Goal: Task Accomplishment & Management: Use online tool/utility

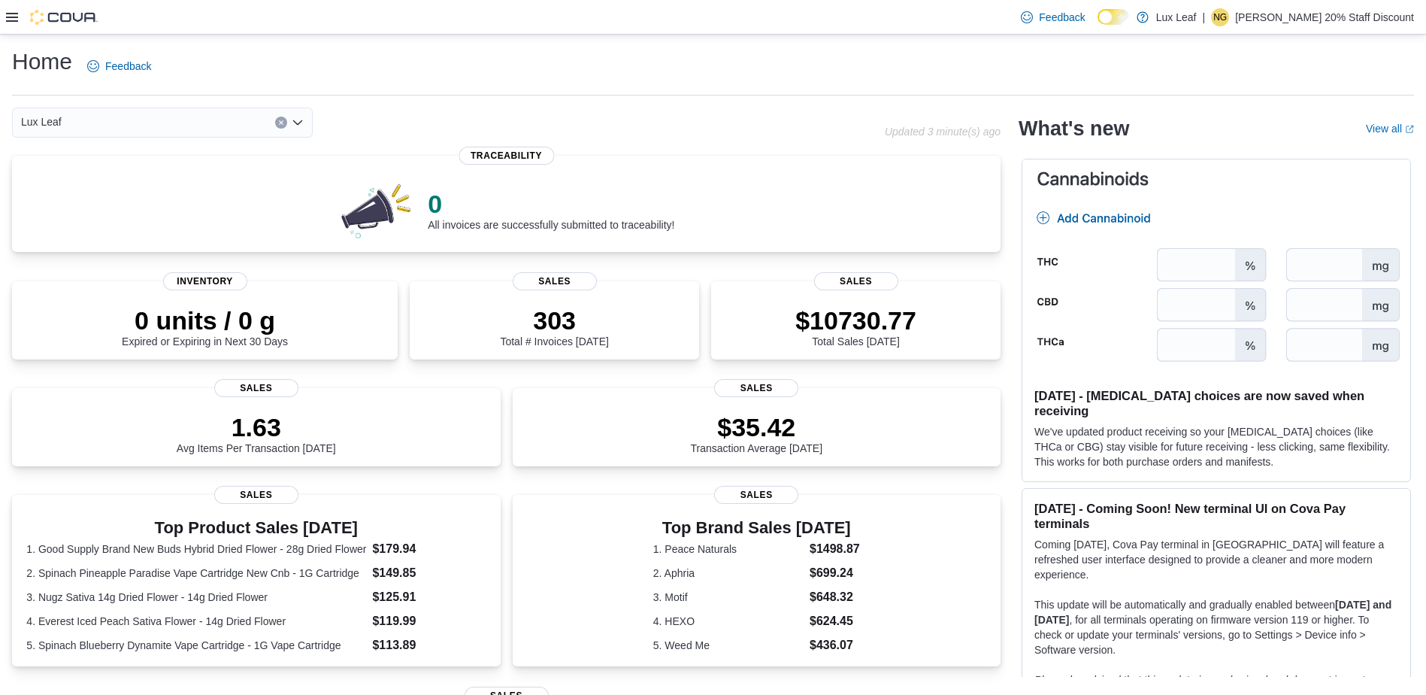
click at [17, 15] on icon at bounding box center [12, 17] width 12 height 12
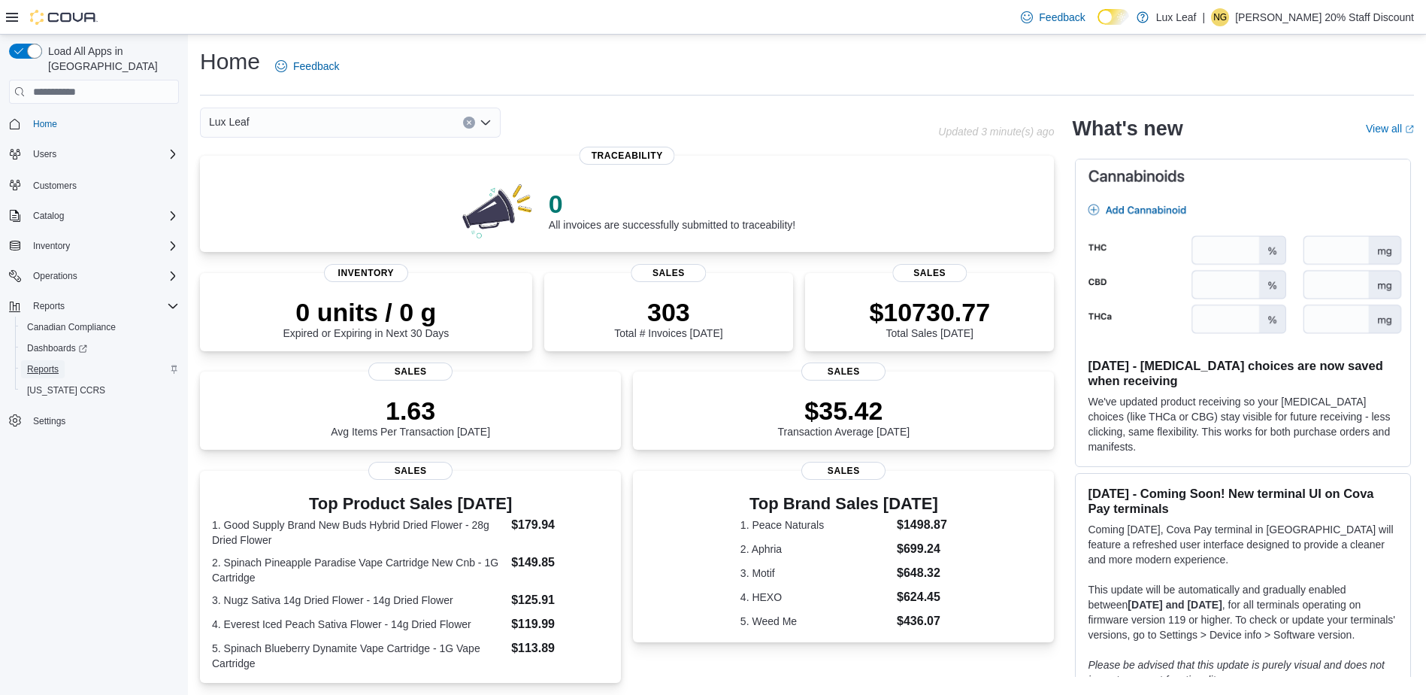
click at [50, 363] on span "Reports" at bounding box center [43, 369] width 32 height 12
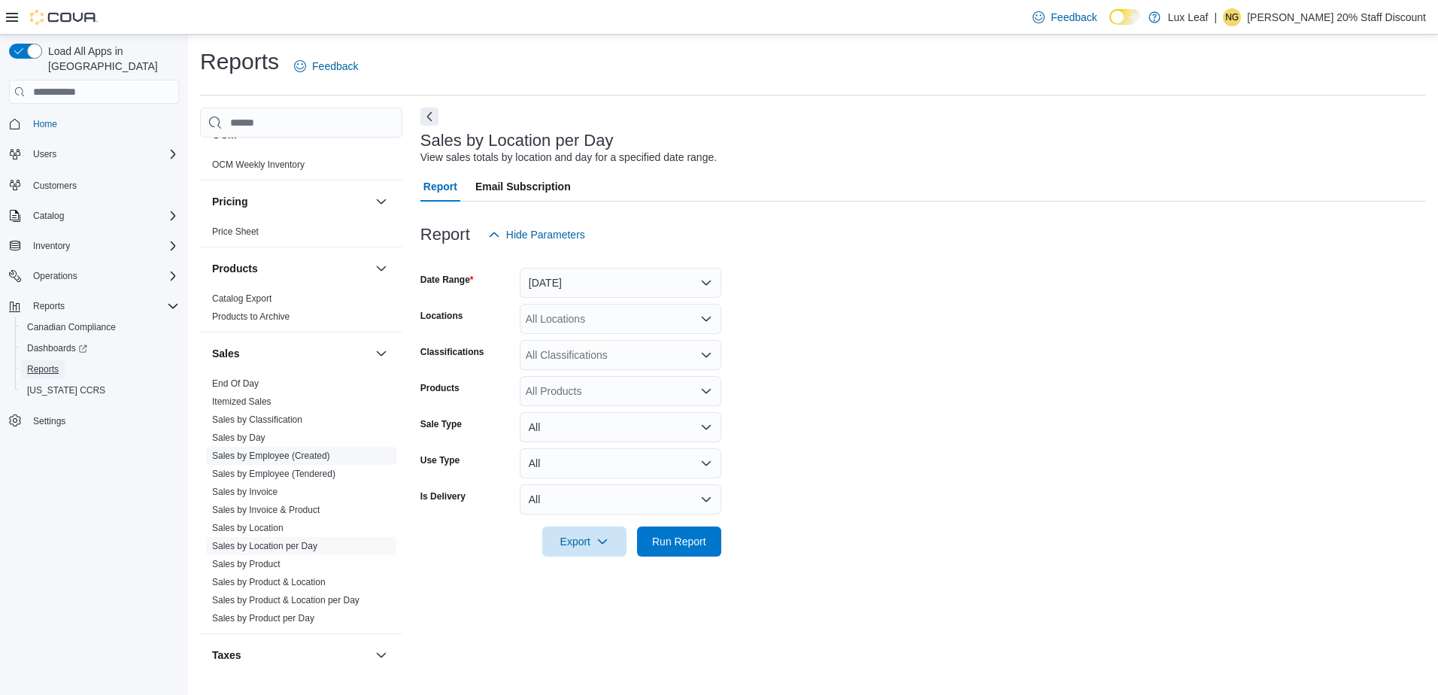
scroll to position [929, 0]
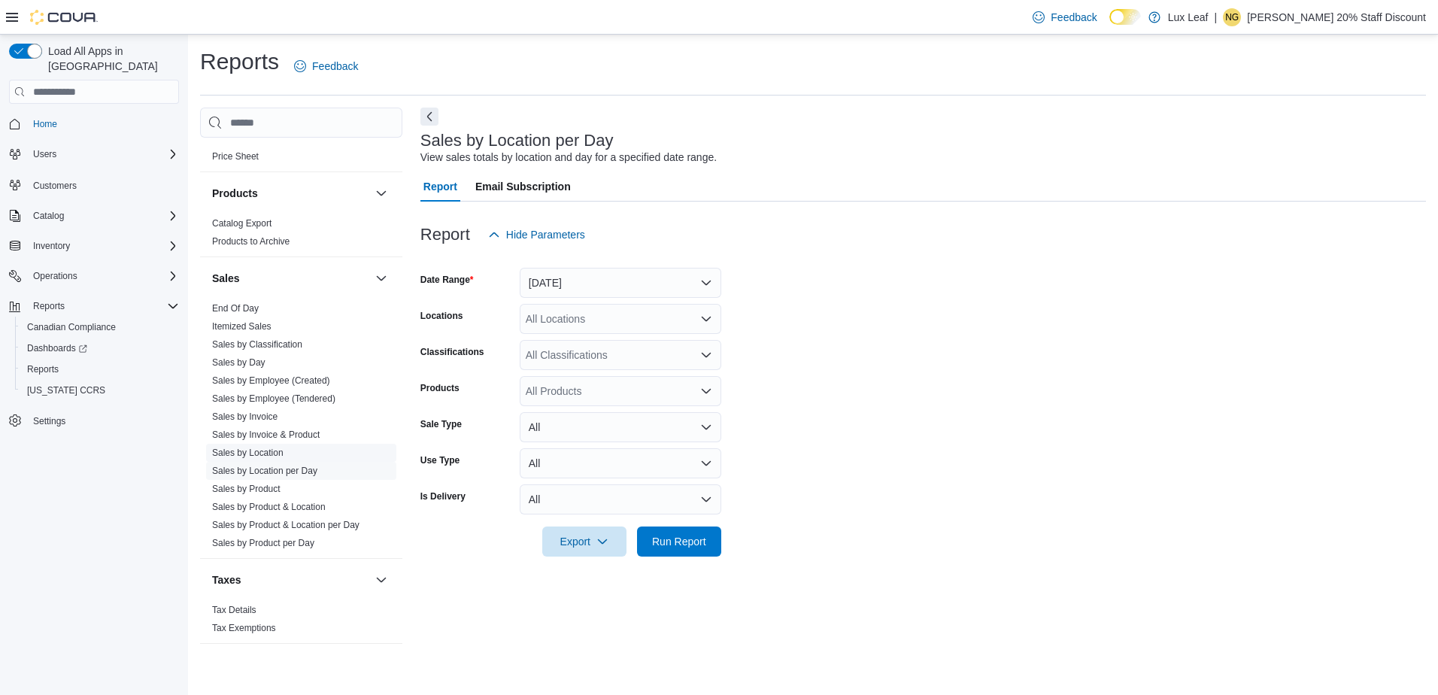
click at [250, 455] on link "Sales by Location" at bounding box center [247, 452] width 71 height 11
click at [708, 281] on button "Yesterday" at bounding box center [620, 283] width 201 height 30
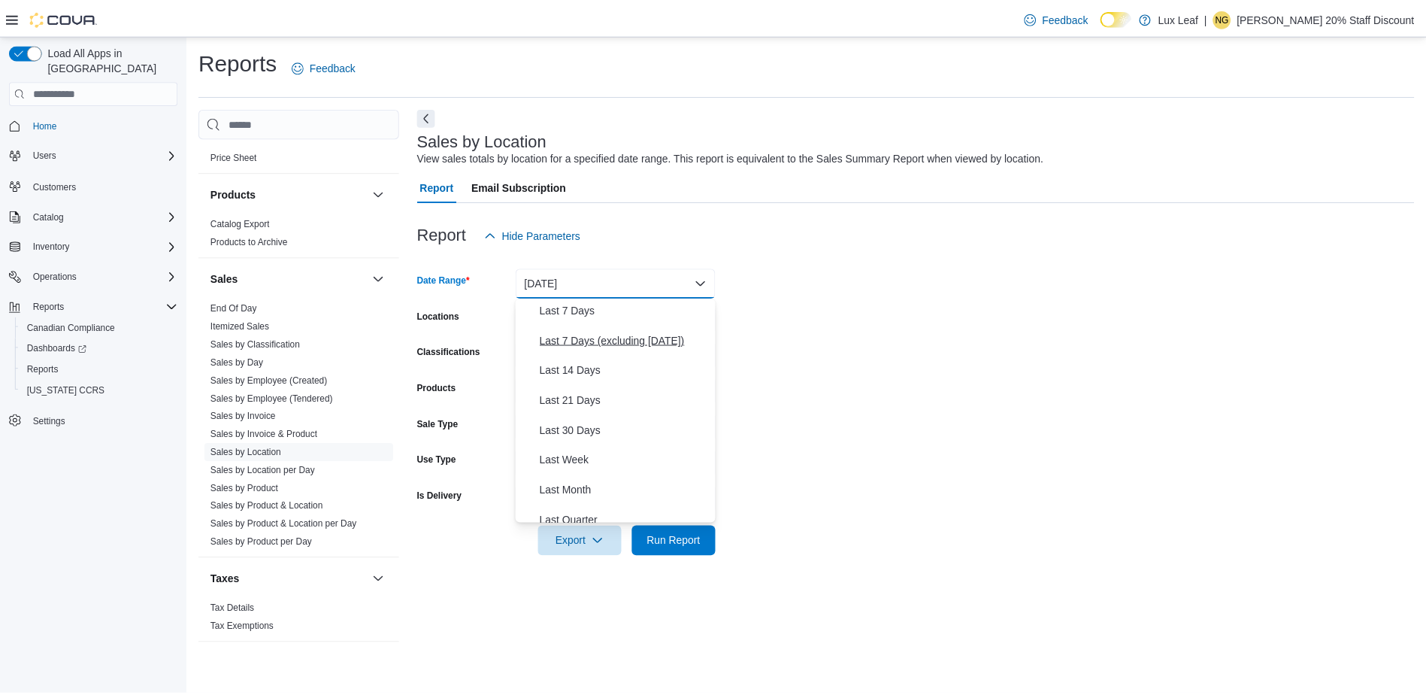
scroll to position [150, 0]
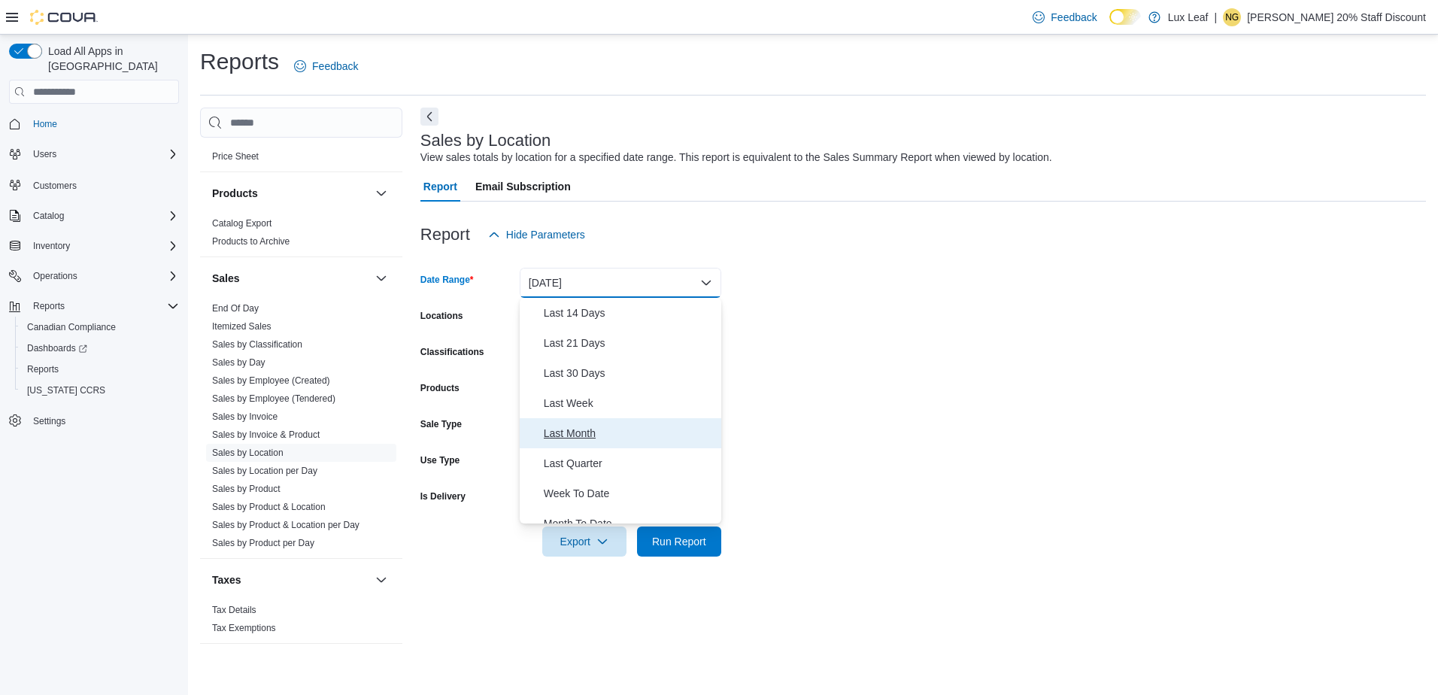
click at [568, 434] on span "Last Month" at bounding box center [629, 433] width 171 height 18
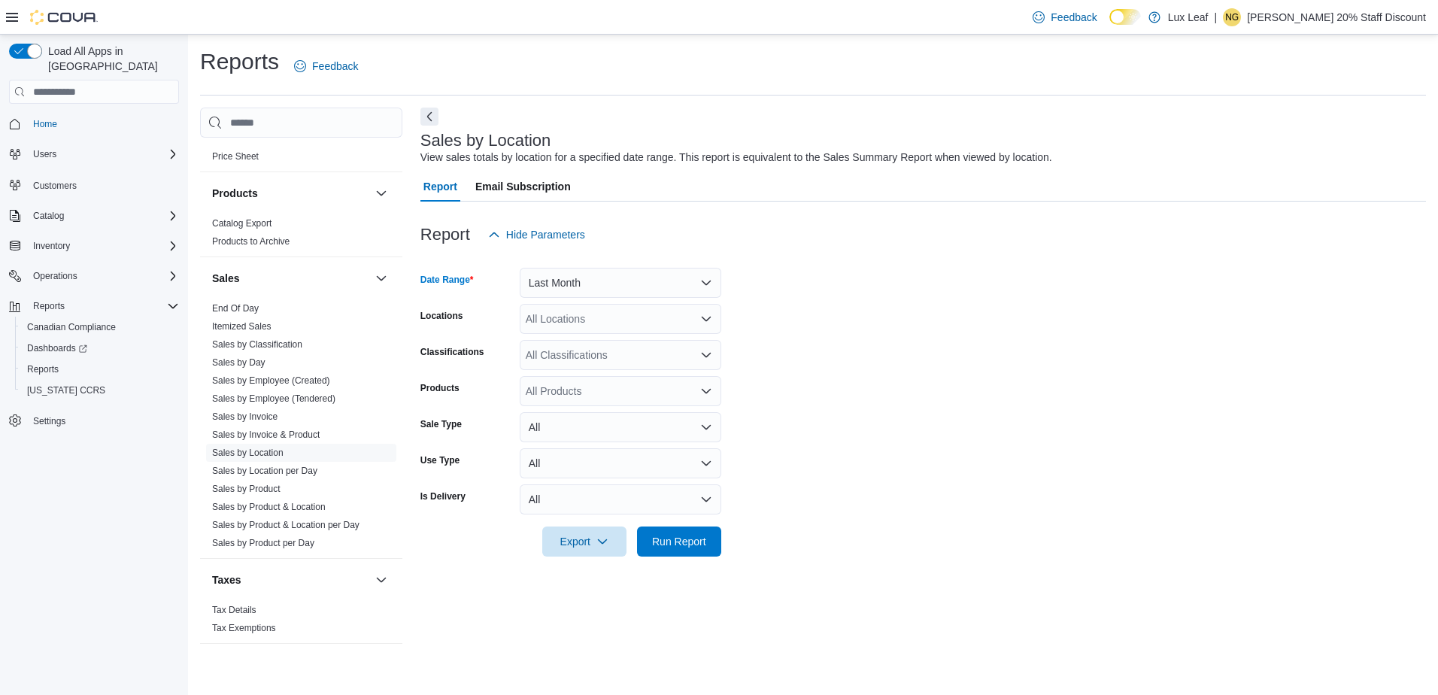
click at [709, 320] on icon "Open list of options" at bounding box center [706, 319] width 12 height 12
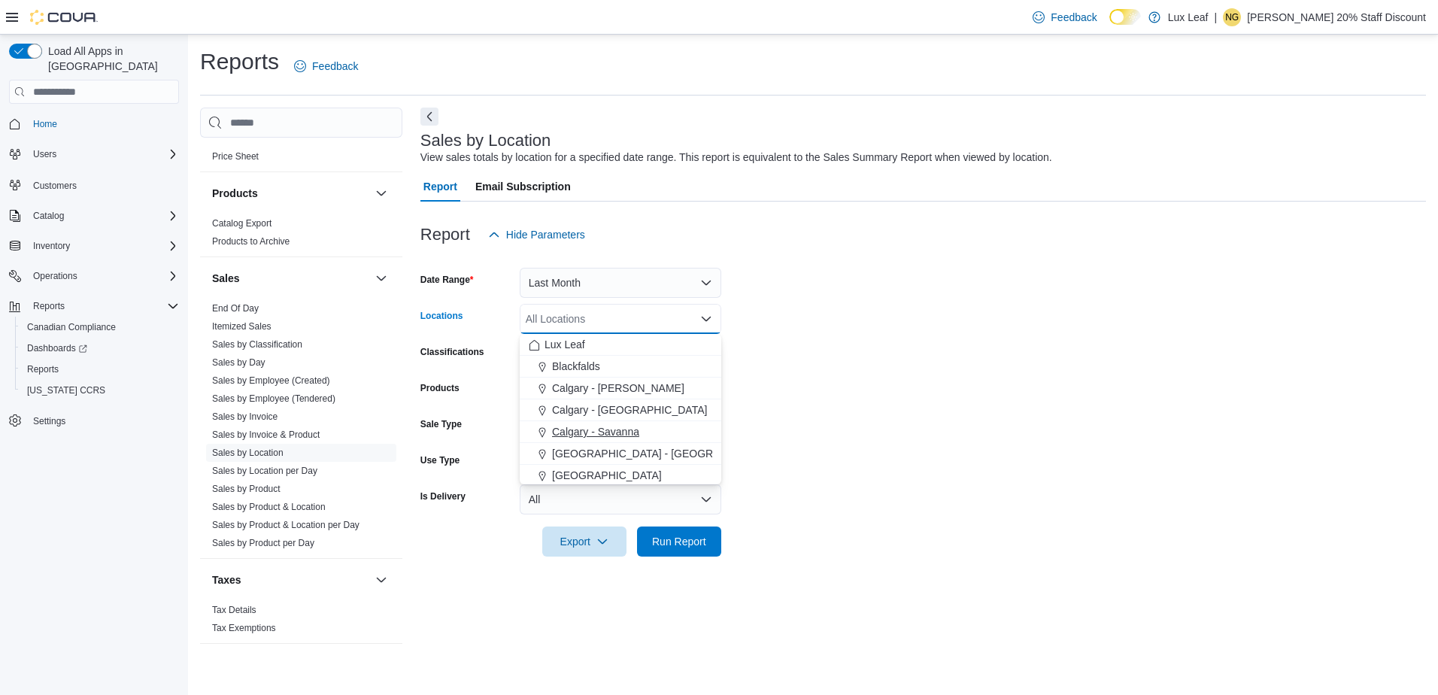
click at [624, 437] on span "Calgary - Savanna" at bounding box center [595, 431] width 87 height 15
click at [682, 538] on span "Run Report" at bounding box center [679, 540] width 54 height 15
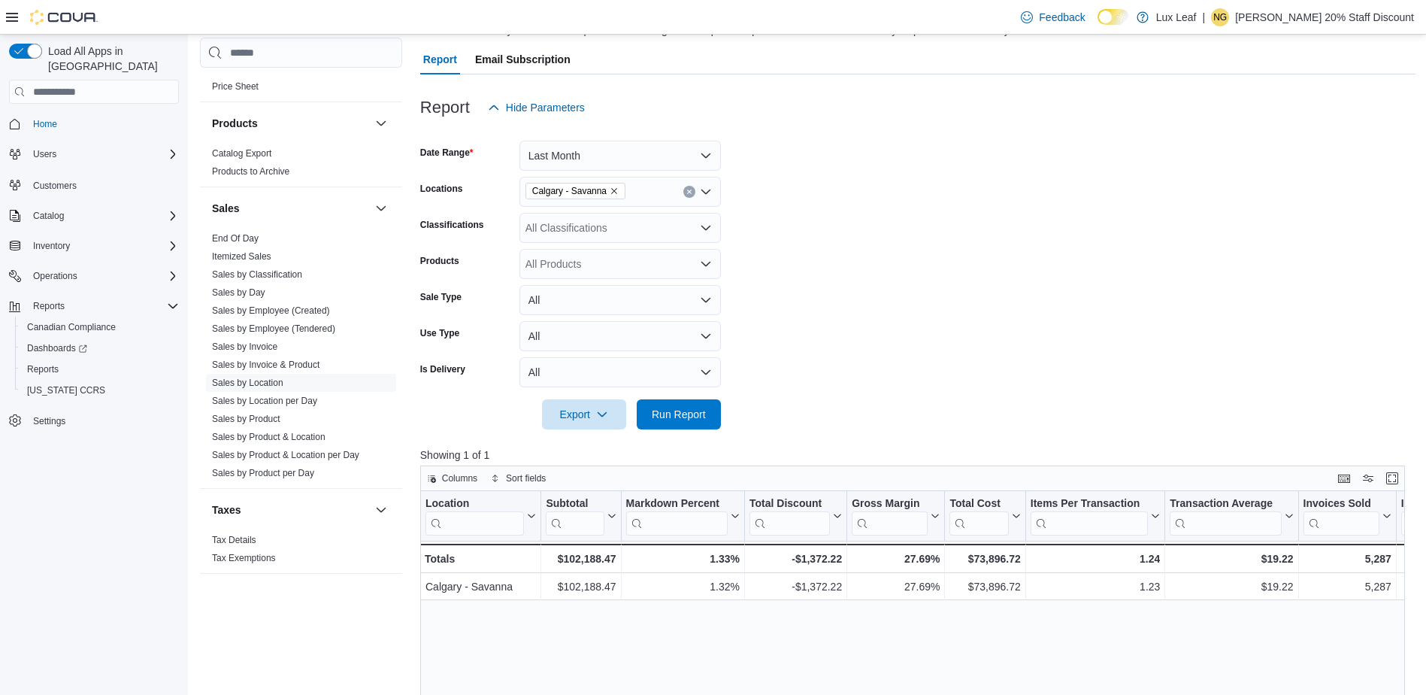
scroll to position [150, 0]
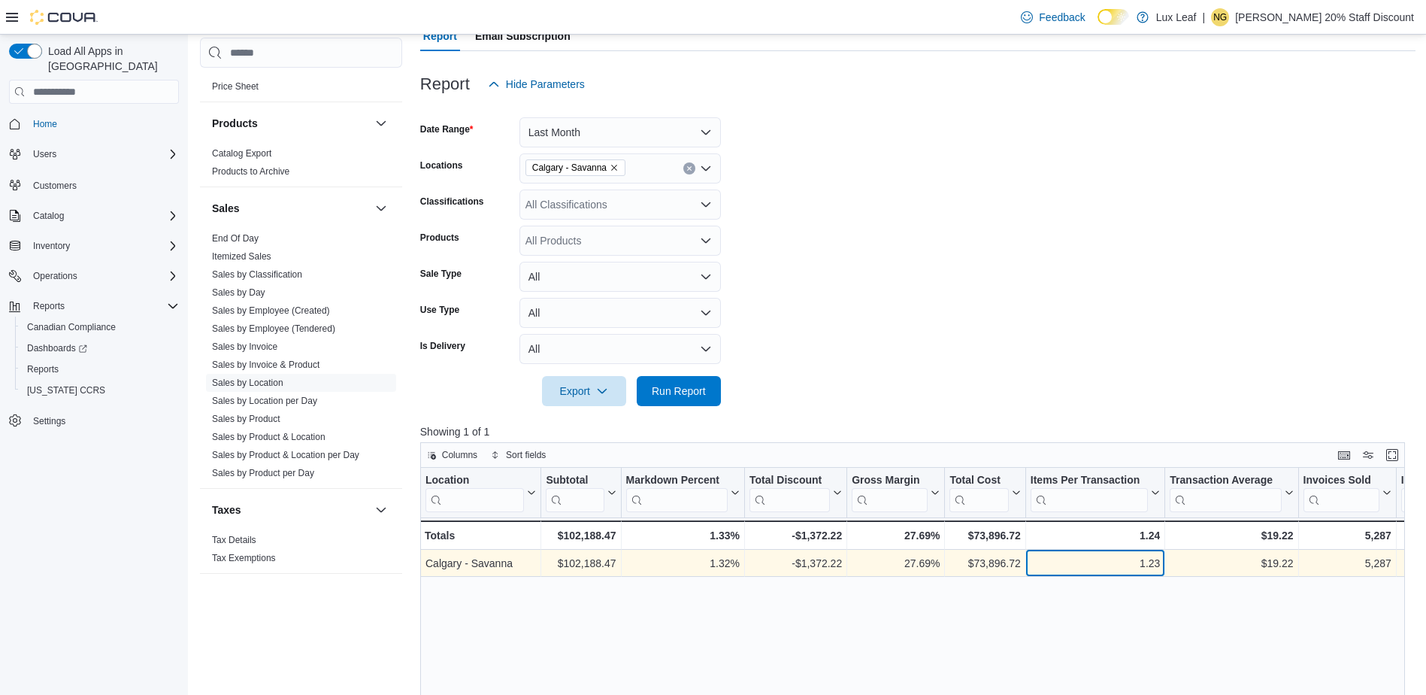
click at [1062, 568] on div "1.23" at bounding box center [1096, 563] width 130 height 18
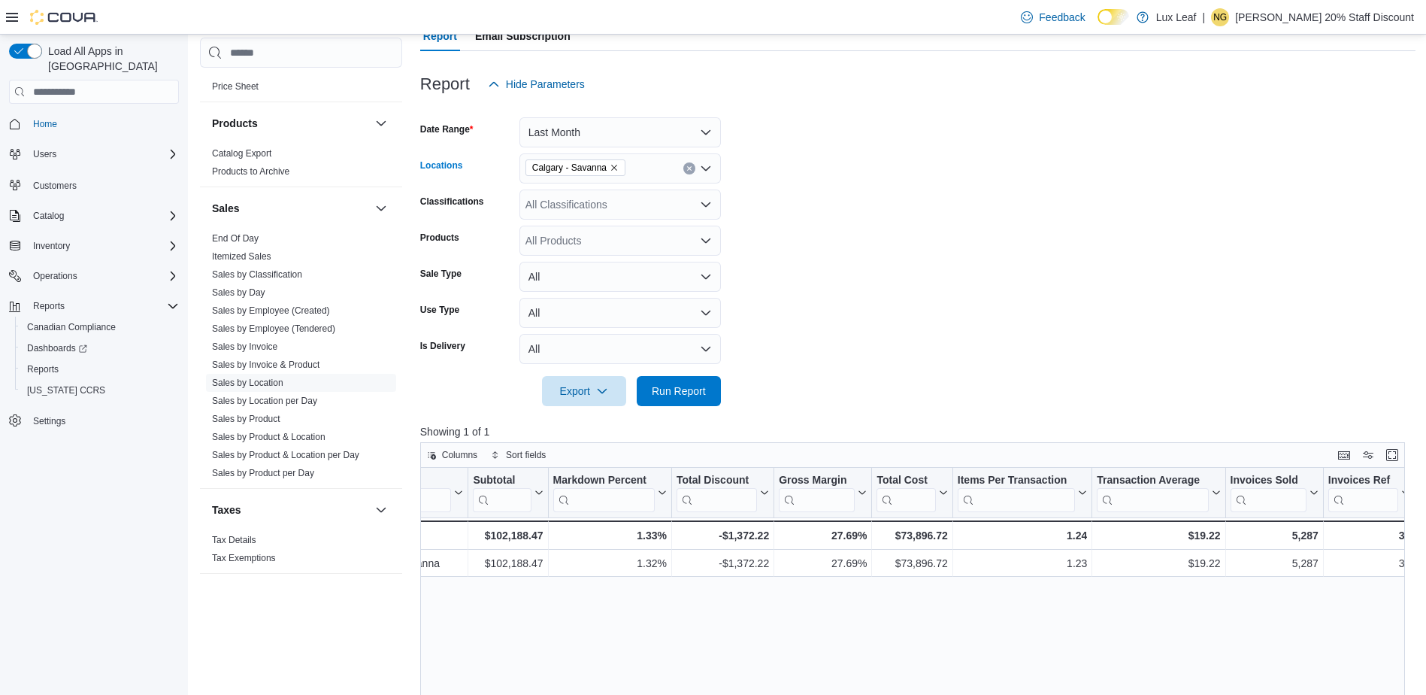
click at [612, 170] on icon "Remove Calgary - Savanna from selection in this group" at bounding box center [614, 167] width 9 height 9
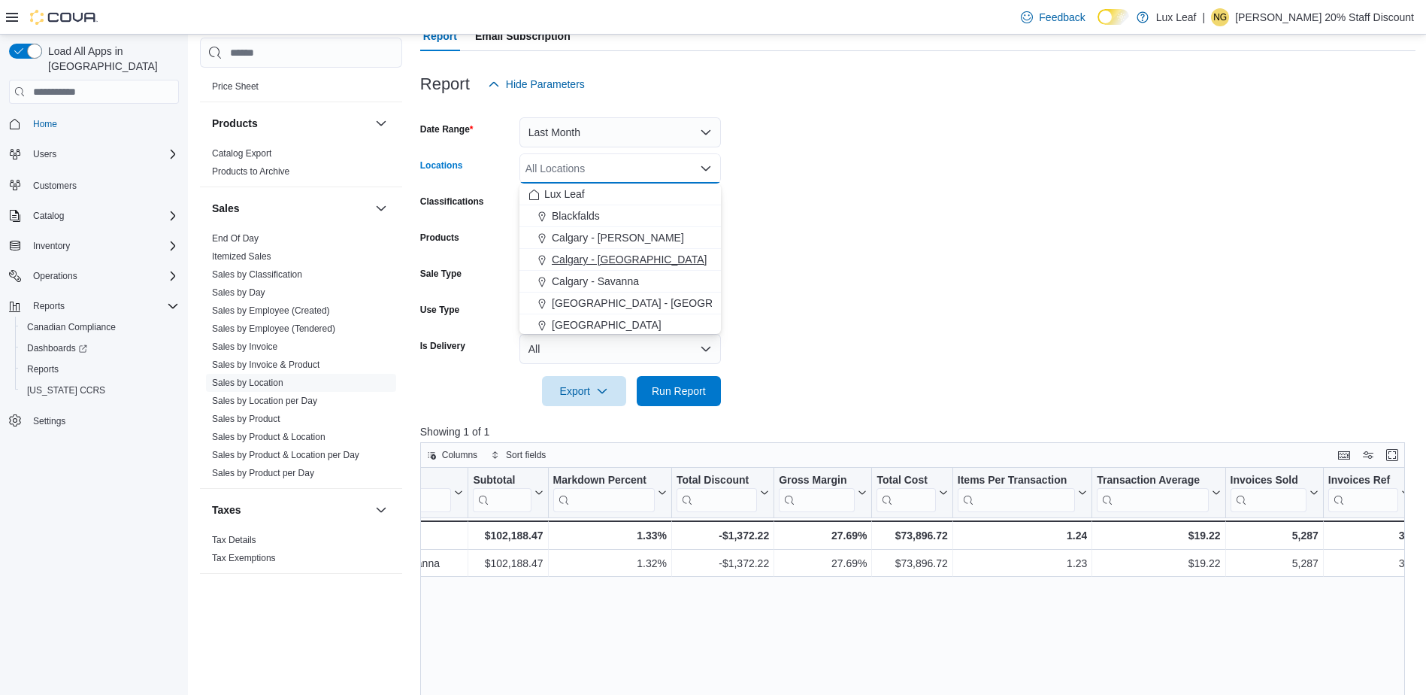
click at [624, 254] on span "Calgary - Panorama Hills" at bounding box center [629, 259] width 155 height 15
click at [671, 386] on span "Run Report" at bounding box center [679, 390] width 54 height 15
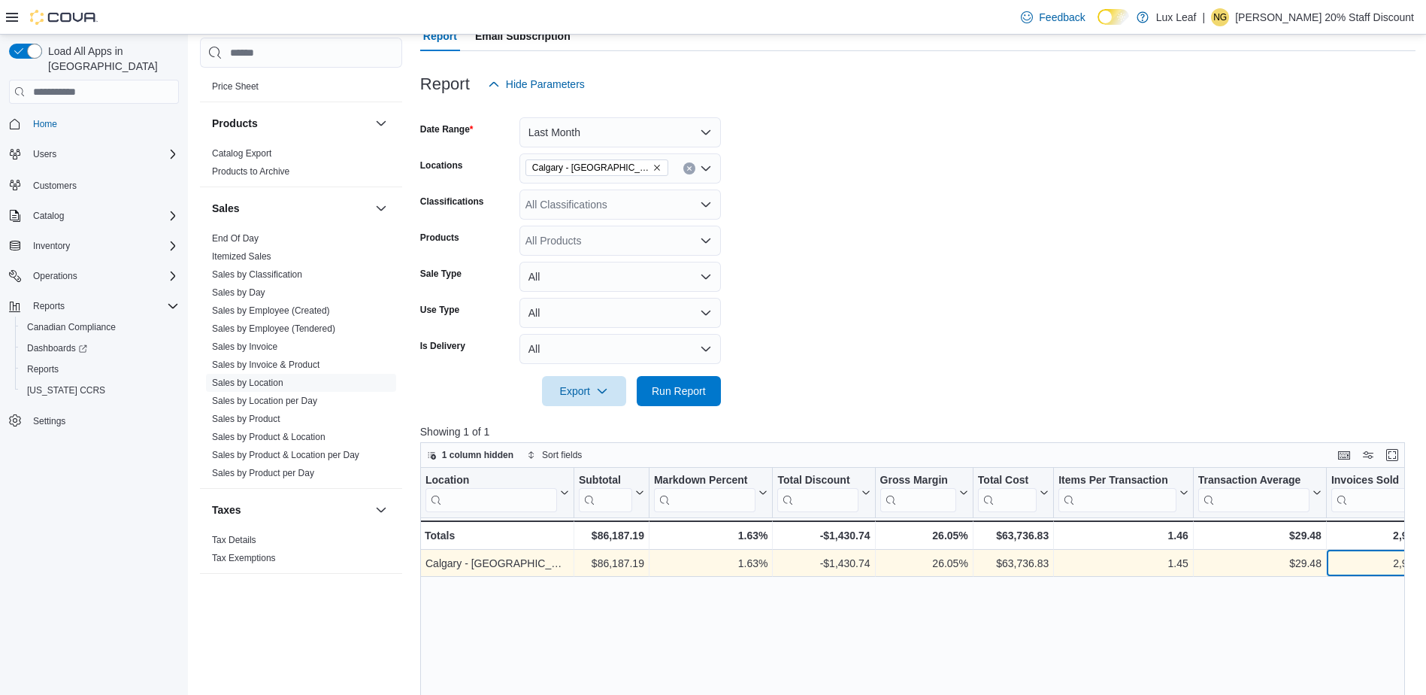
click at [1383, 565] on div "2,907" at bounding box center [1376, 563] width 88 height 18
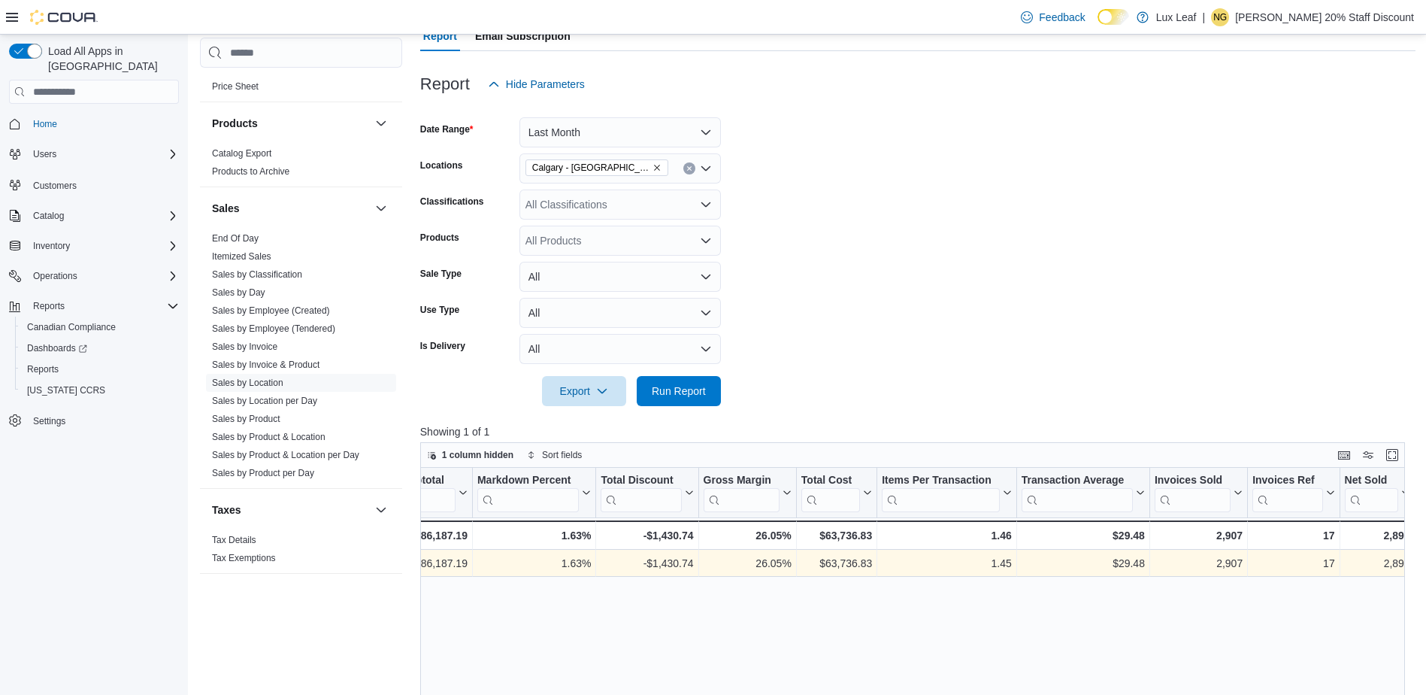
scroll to position [0, 258]
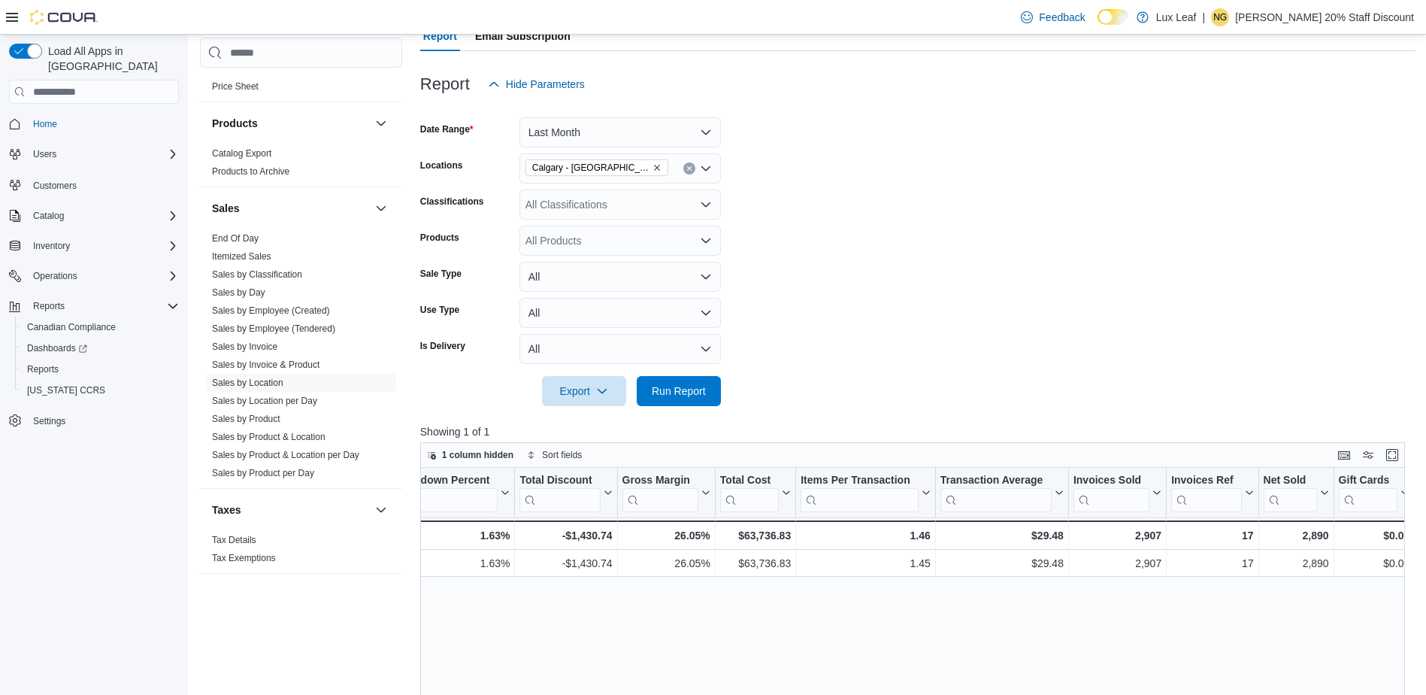
click at [912, 157] on form "Date Range Last Month Locations Calgary - Panorama Hills Classifications All Cl…" at bounding box center [917, 252] width 995 height 307
